Goal: Information Seeking & Learning: Learn about a topic

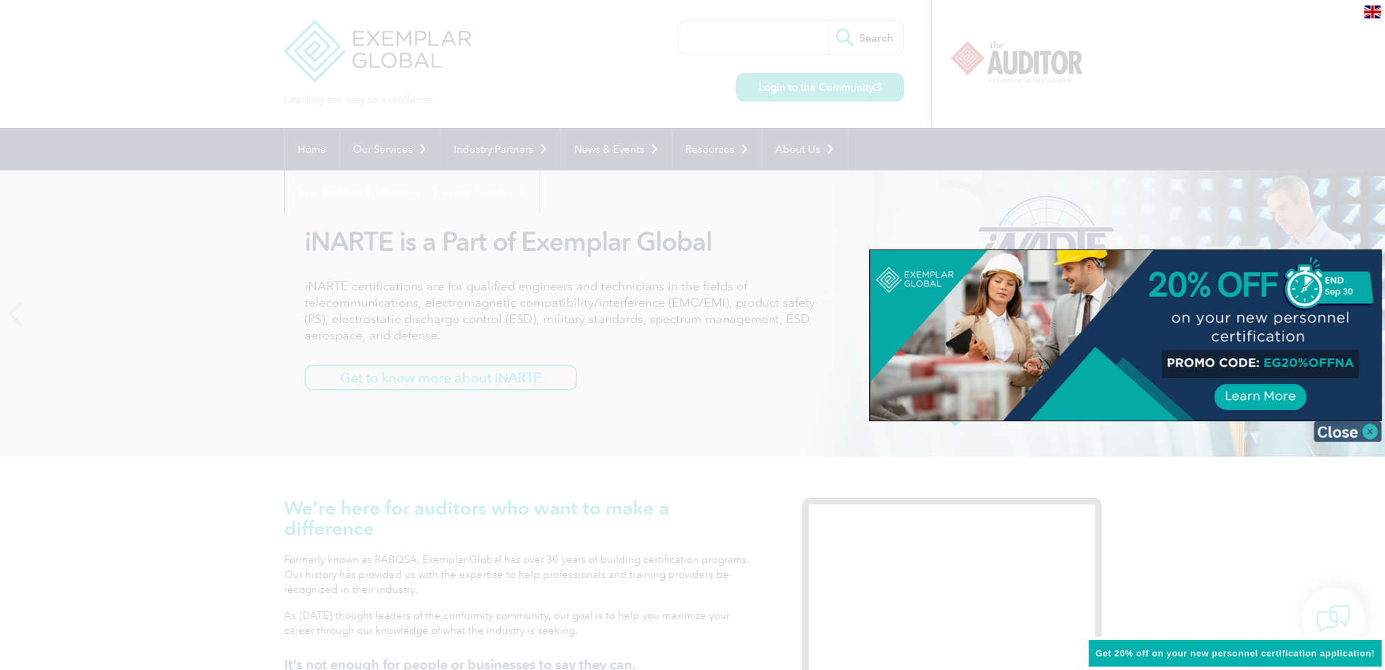
click at [1340, 430] on img at bounding box center [1348, 431] width 68 height 20
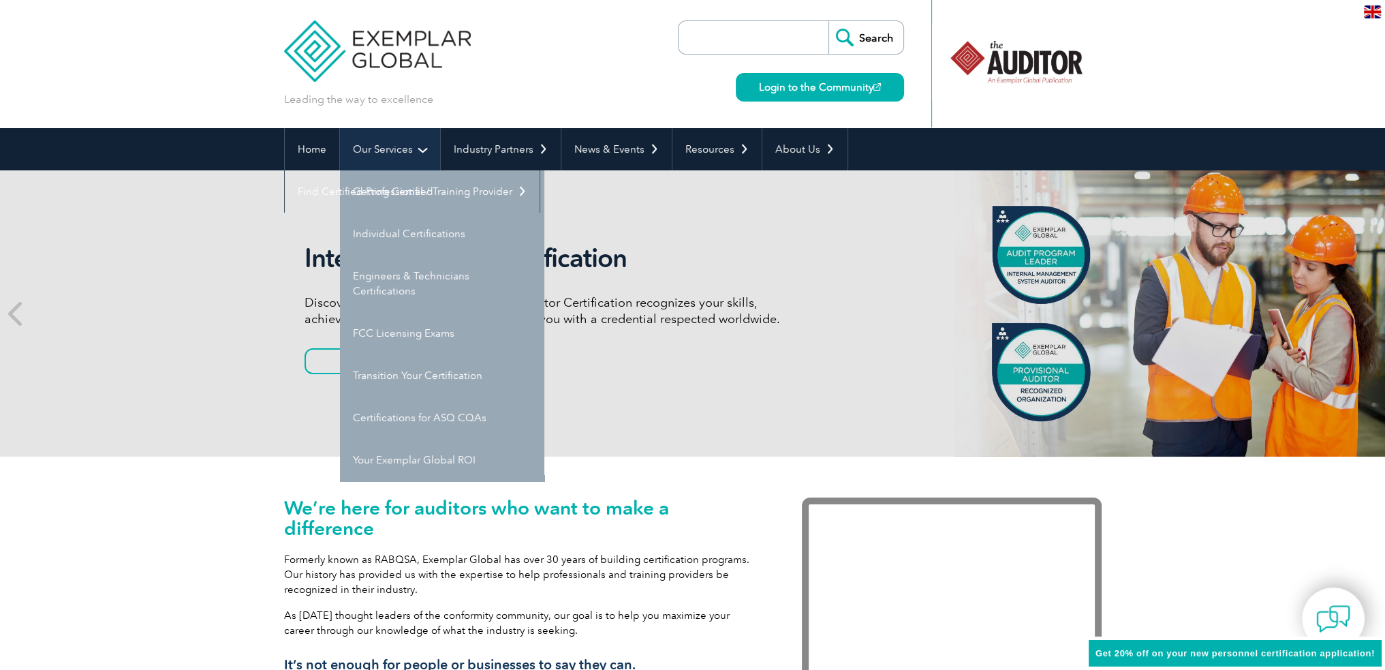
click at [407, 136] on link "Our Services" at bounding box center [390, 149] width 100 height 42
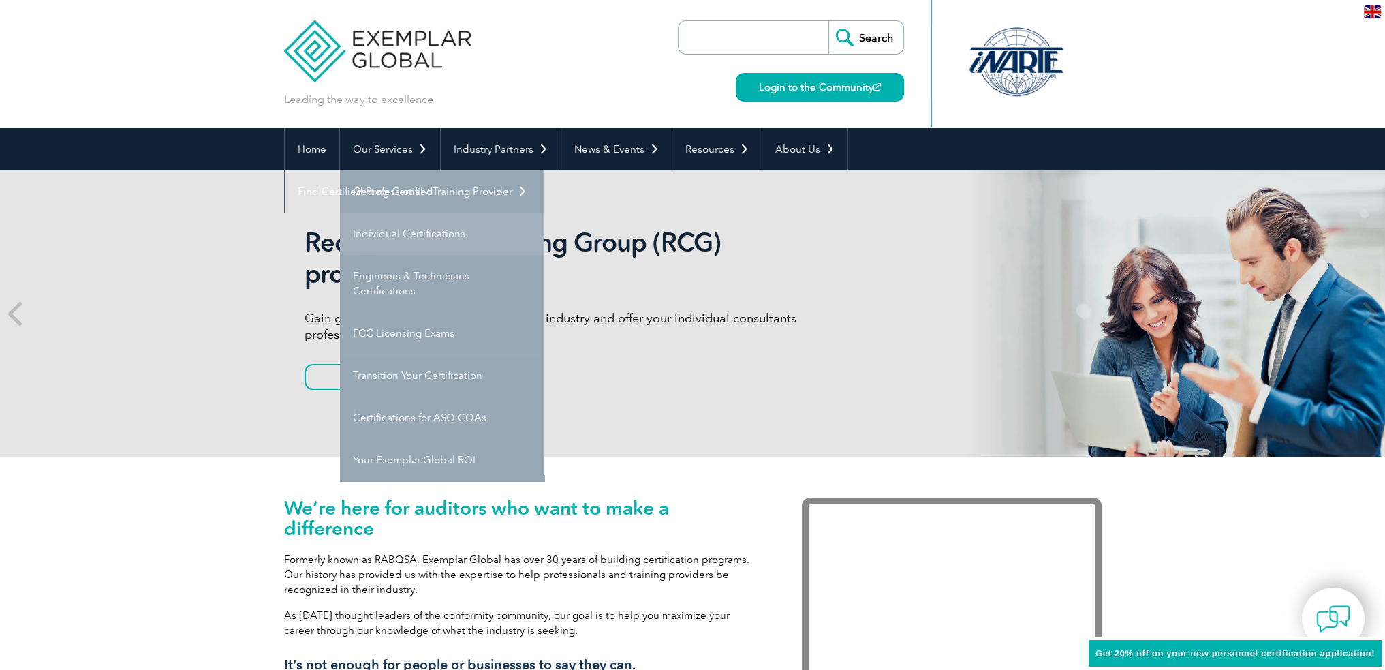
click at [463, 223] on link "Individual Certifications" at bounding box center [442, 234] width 204 height 42
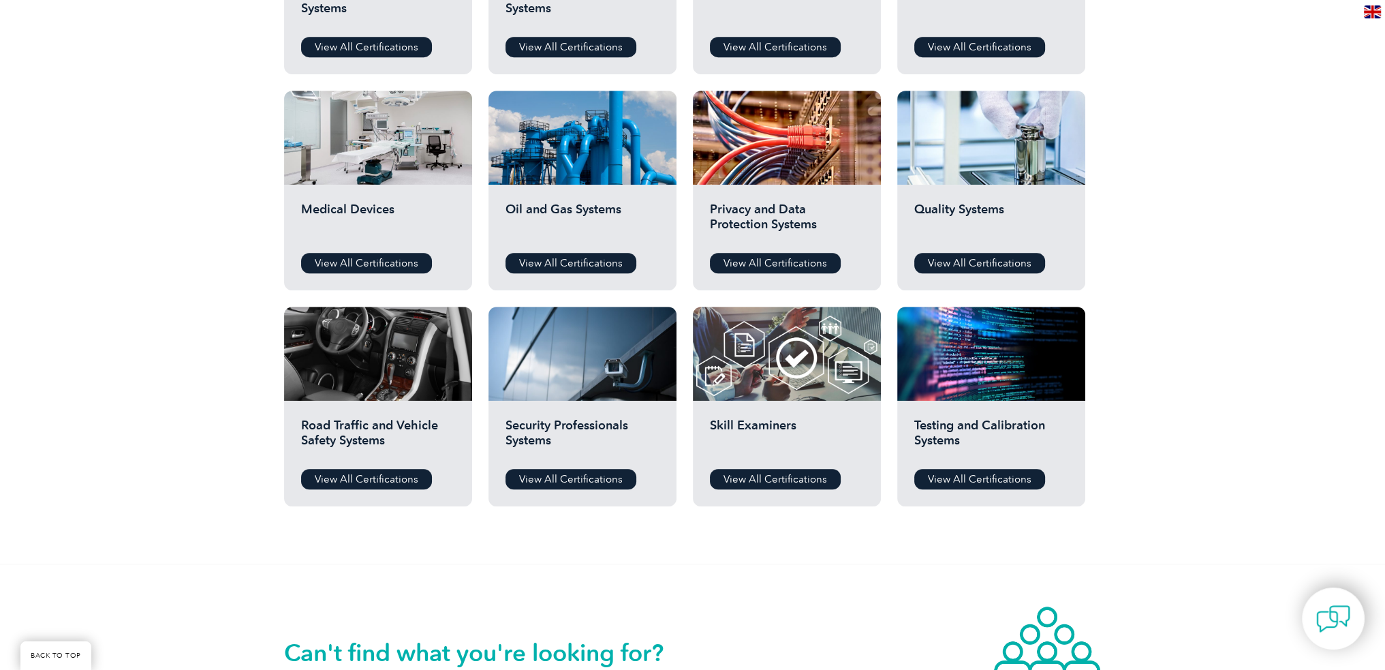
scroll to position [750, 0]
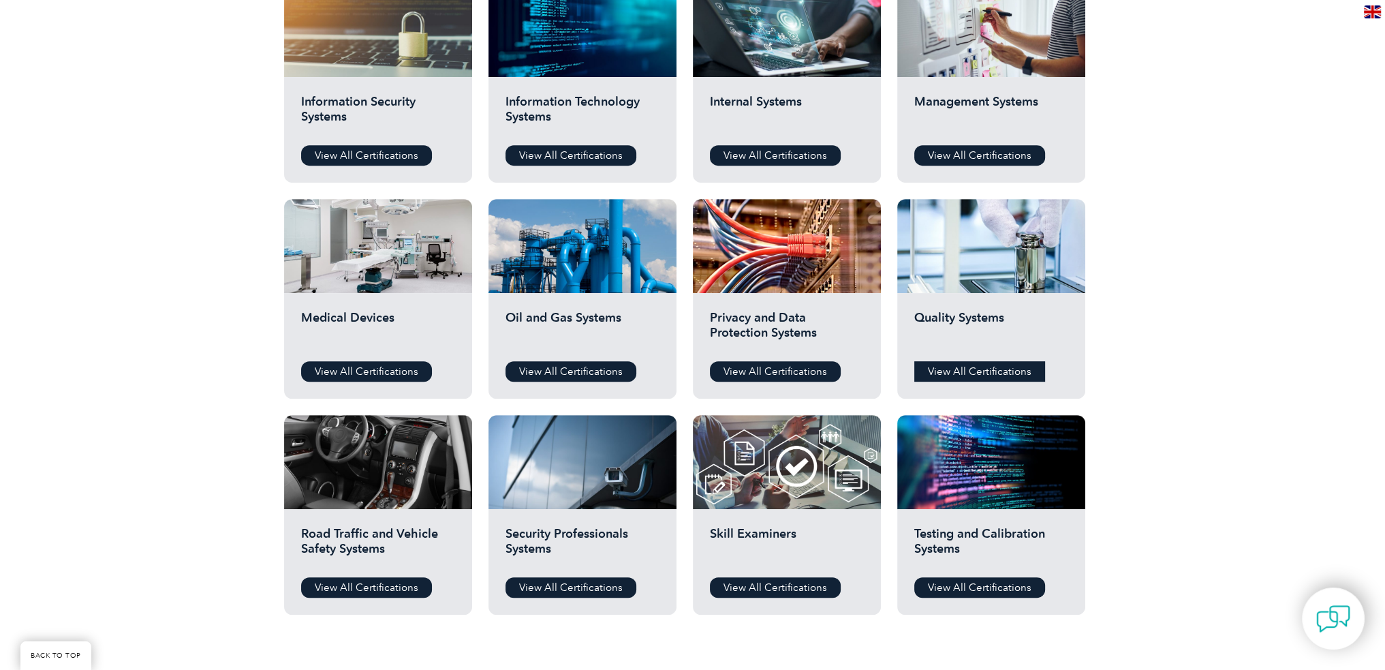
click at [987, 370] on link "View All Certifications" at bounding box center [979, 371] width 131 height 20
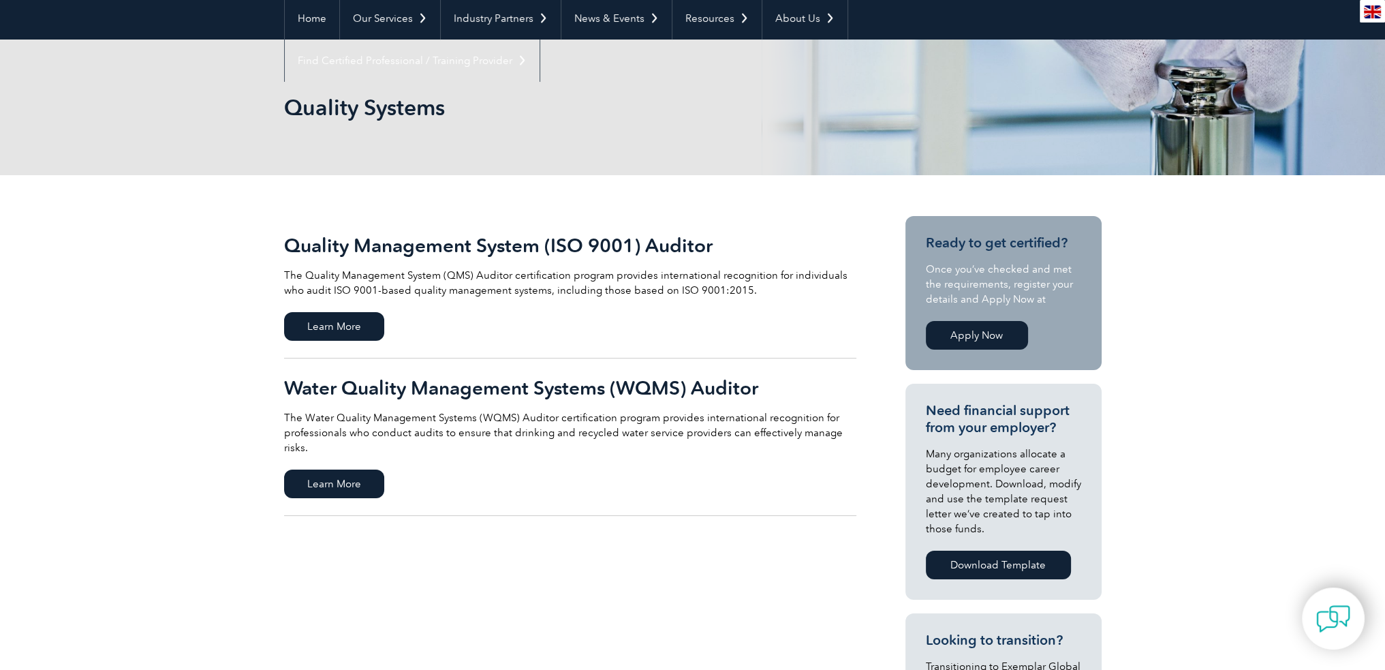
scroll to position [273, 0]
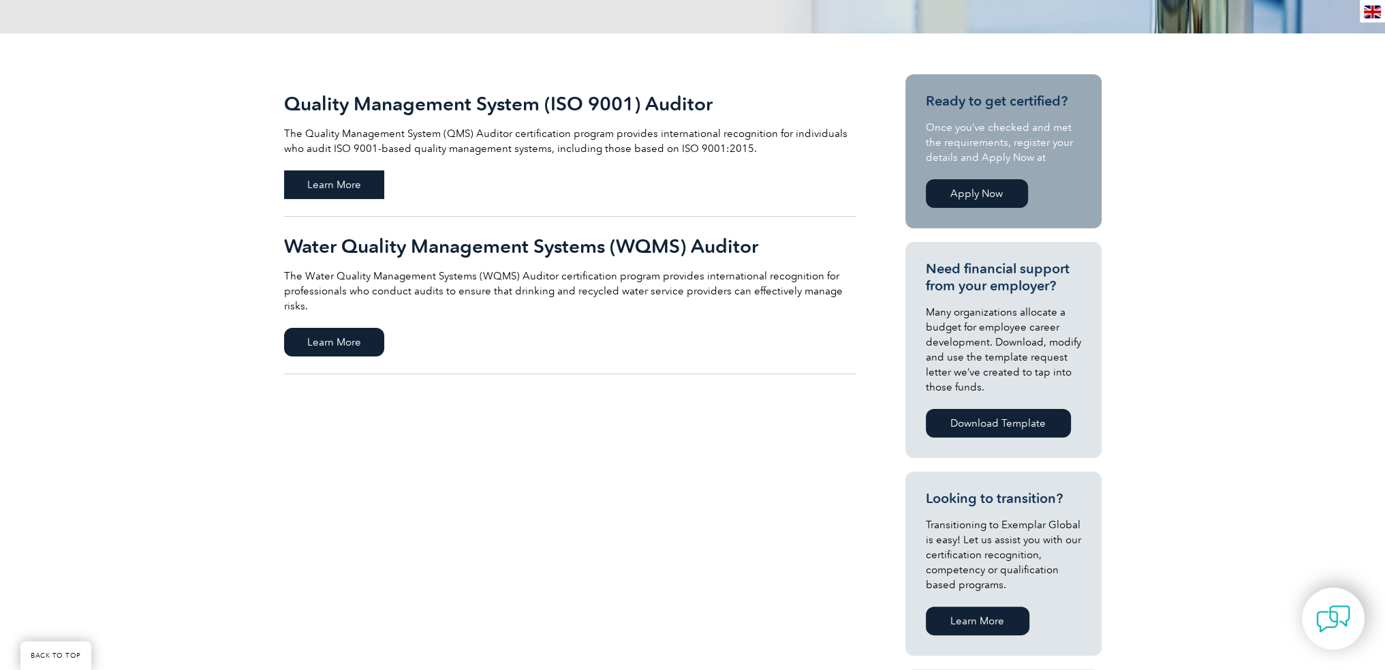
click at [367, 181] on span "Learn More" at bounding box center [334, 184] width 100 height 29
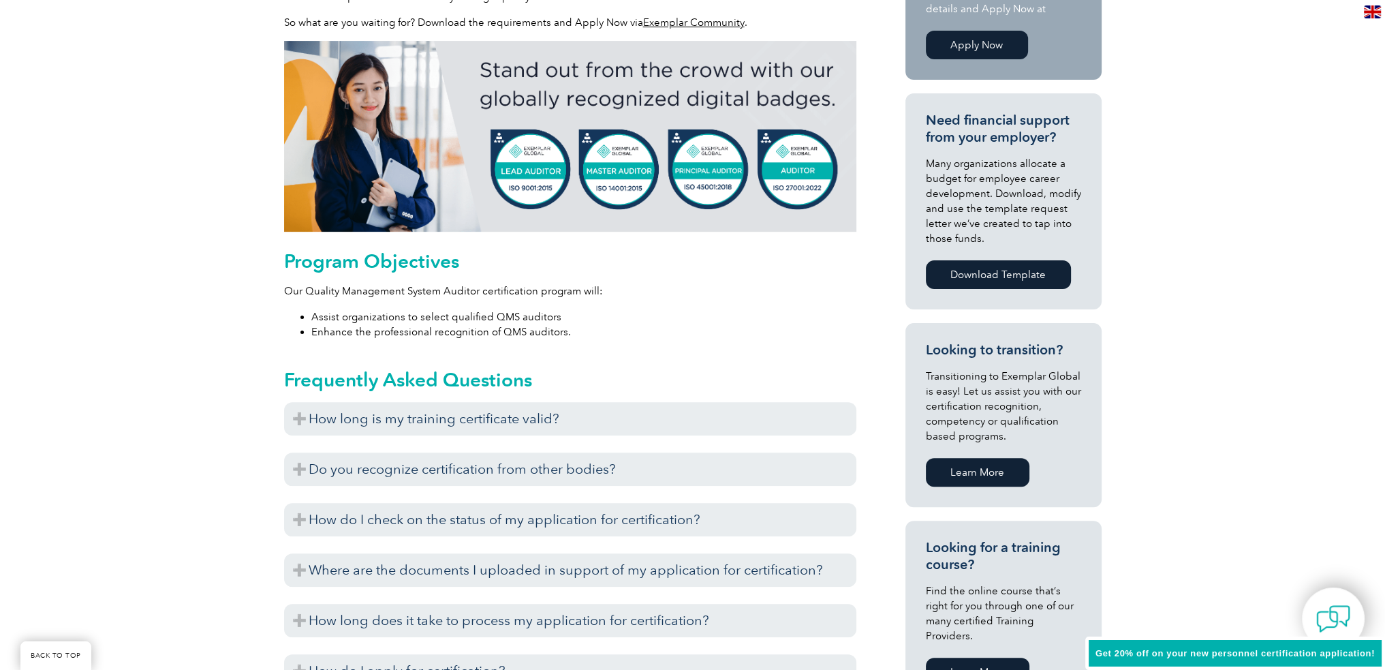
scroll to position [599, 0]
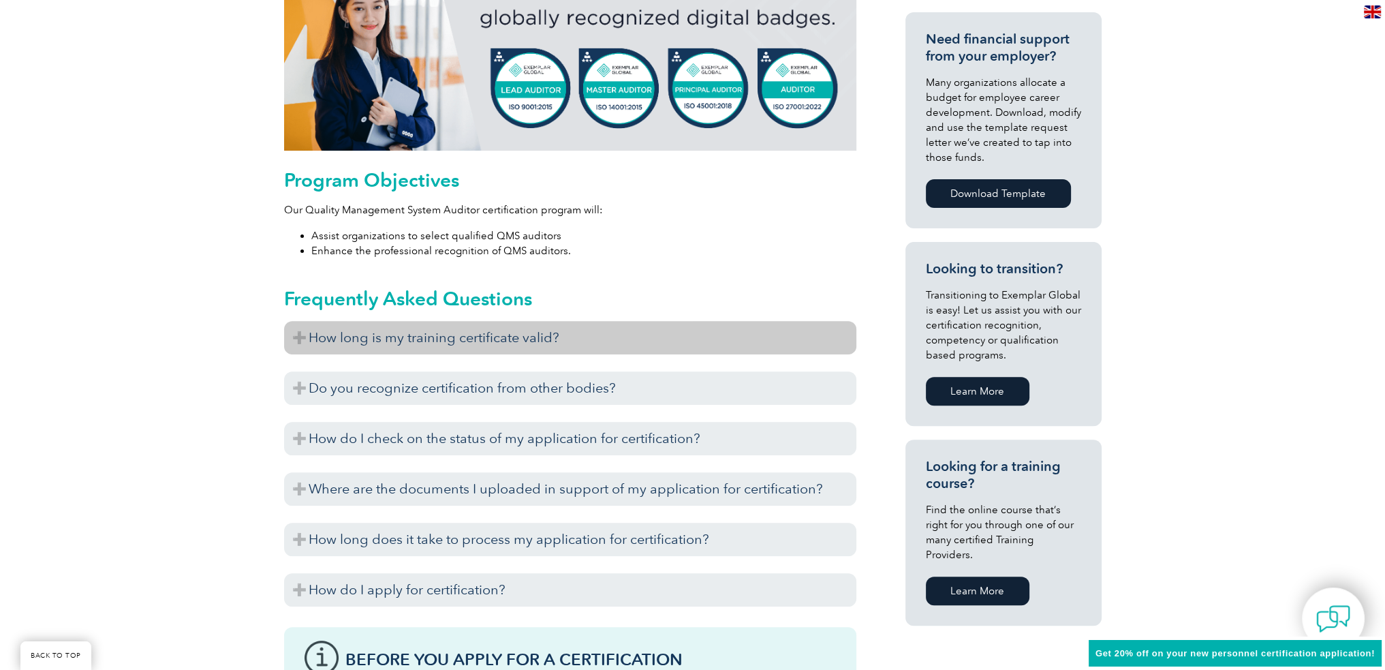
click at [398, 340] on h3 "How long is my training certificate valid?" at bounding box center [570, 337] width 572 height 33
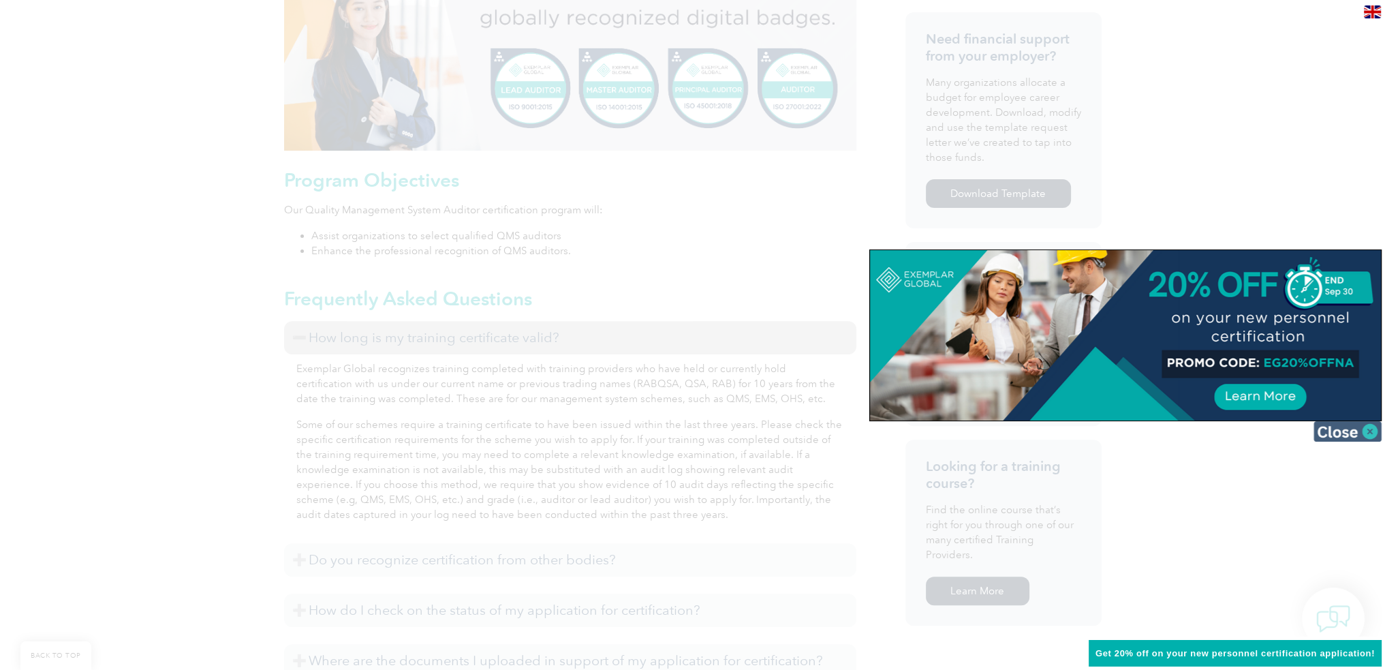
click at [1348, 431] on img at bounding box center [1348, 431] width 68 height 20
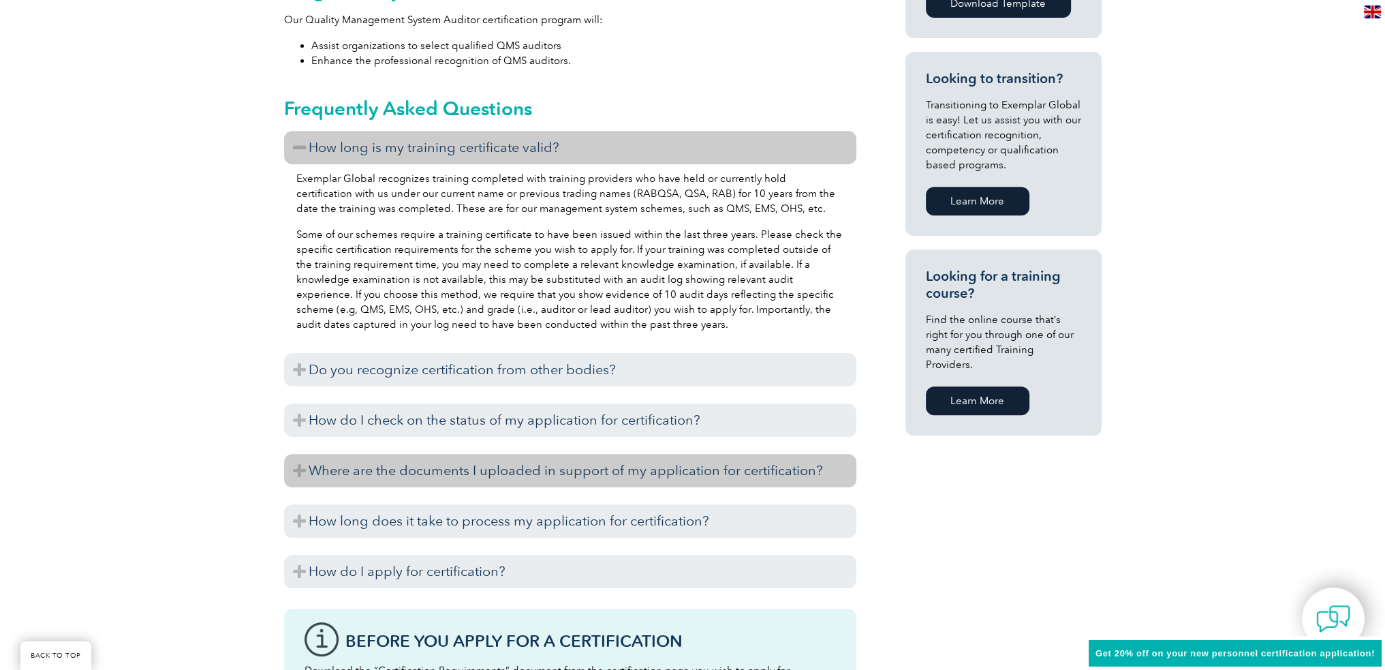
scroll to position [803, 0]
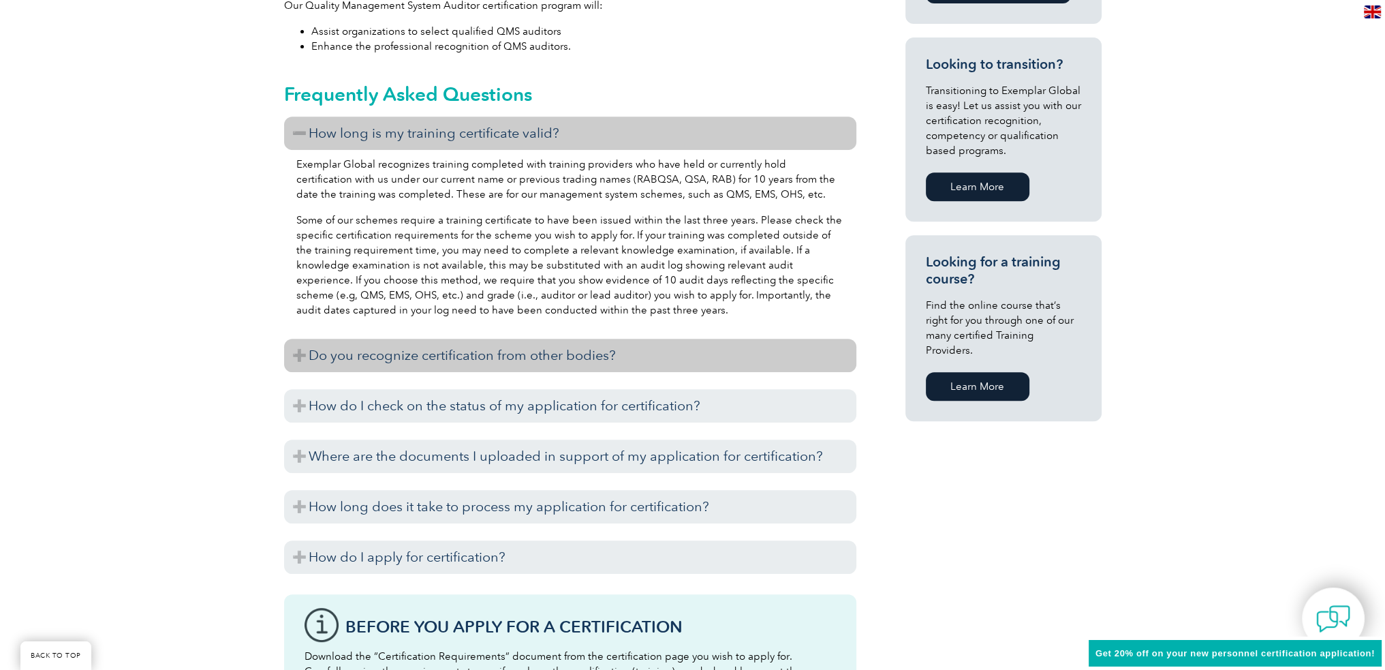
click at [447, 369] on h3 "Do you recognize certification from other bodies?" at bounding box center [570, 355] width 572 height 33
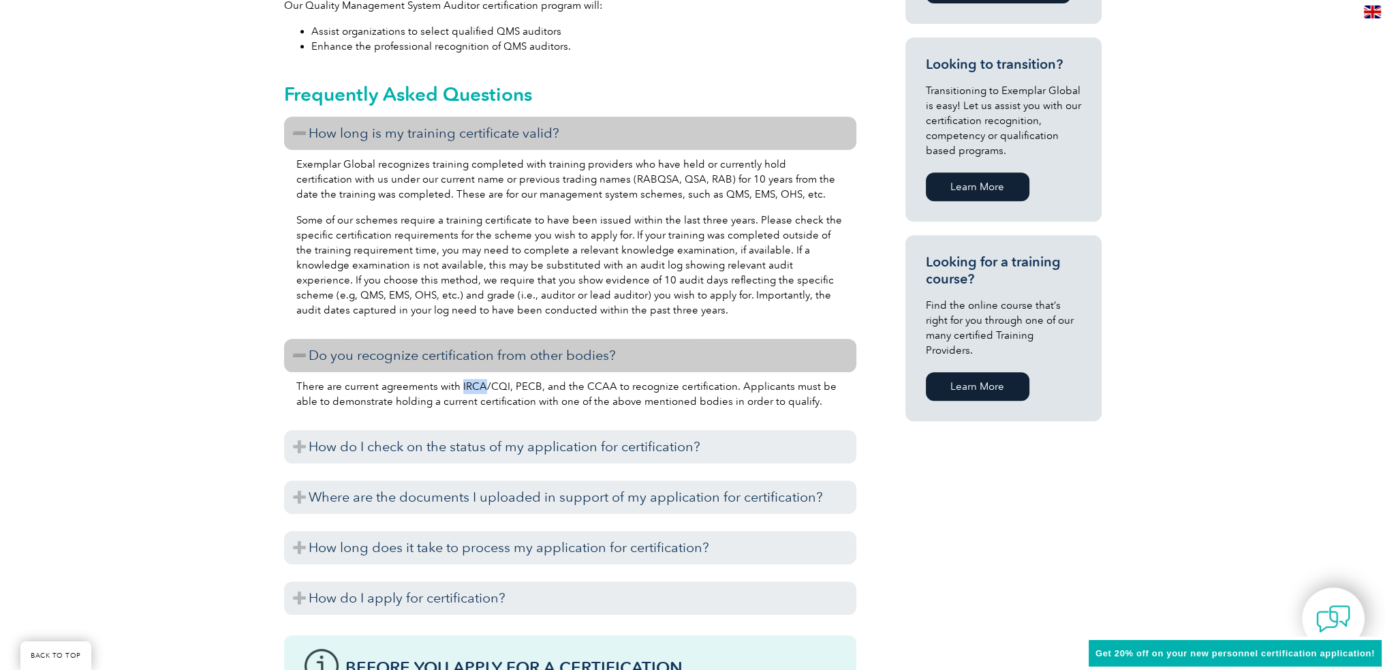
drag, startPoint x: 458, startPoint y: 388, endPoint x: 481, endPoint y: 380, distance: 24.3
click at [481, 380] on p "There are current agreements with IRCA/CQI, PECB, and the CCAA to recognize cer…" at bounding box center [570, 394] width 548 height 30
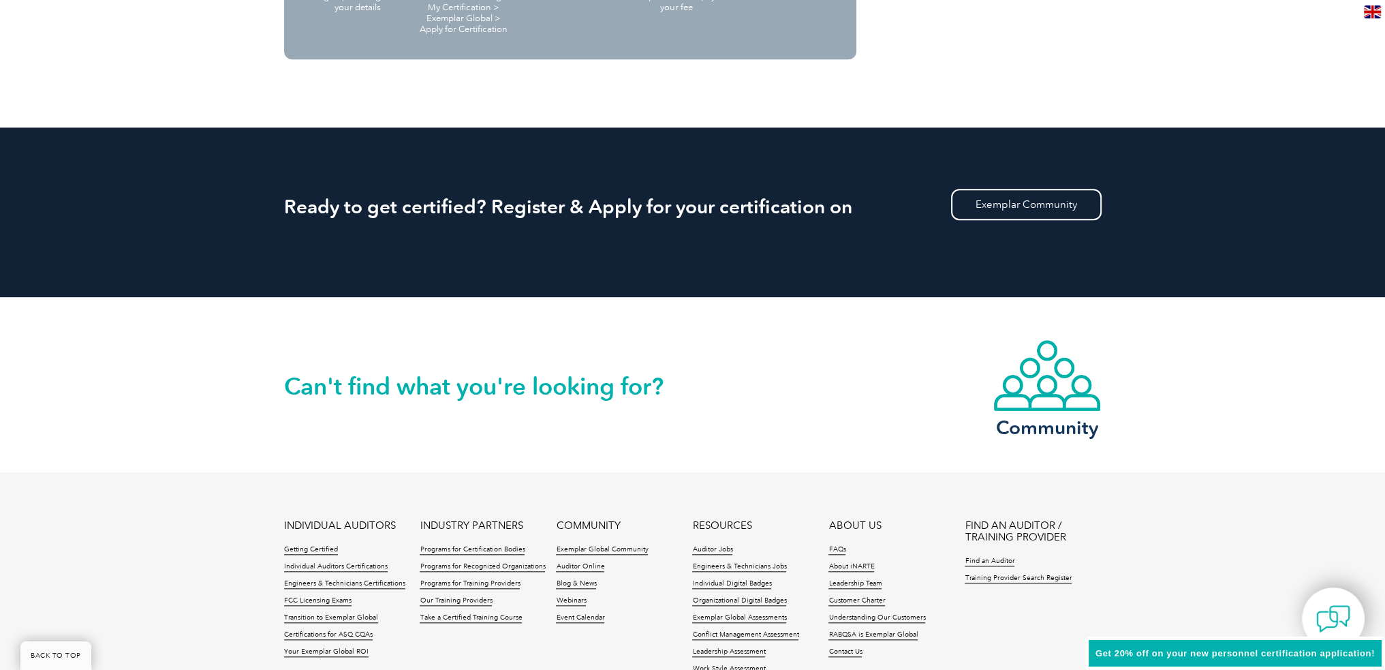
scroll to position [1962, 0]
